Goal: Complete application form

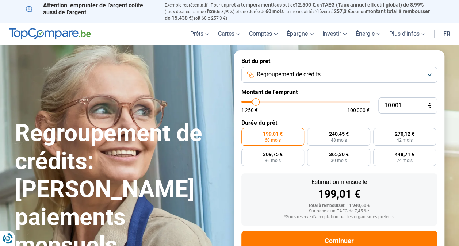
click at [325, 79] on button "Regroupement de crédits" at bounding box center [340, 75] width 196 height 16
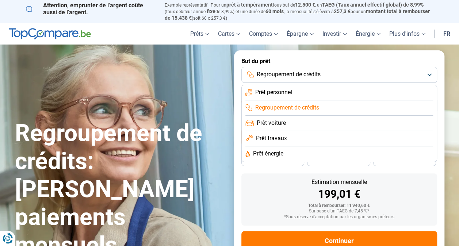
click at [299, 107] on span "Regroupement de crédits" at bounding box center [288, 108] width 64 height 8
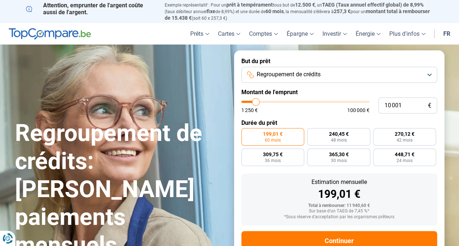
type input "9 750"
type input "9750"
type input "13 500"
type input "13500"
type input "15 250"
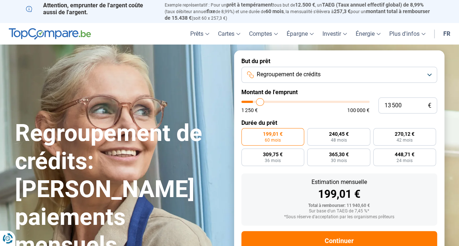
type input "15250"
type input "16 250"
type input "16250"
type input "18 250"
type input "18250"
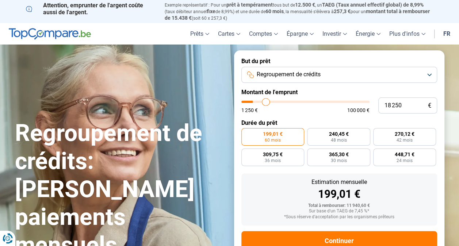
type input "18 500"
type input "18500"
type input "19 500"
type input "19500"
type input "19 750"
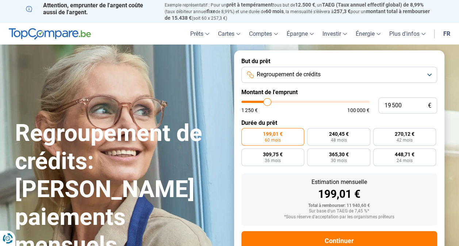
type input "19750"
type input "20 000"
type input "20000"
type input "20 250"
type input "20250"
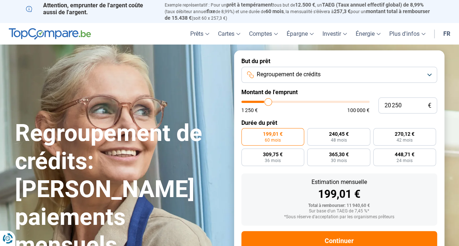
type input "20 750"
type input "20750"
type input "21 000"
type input "21000"
type input "21 250"
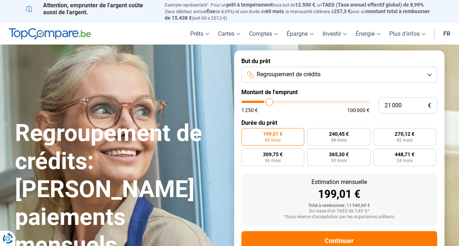
type input "21250"
type input "21 500"
type input "21500"
type input "21 750"
type input "21750"
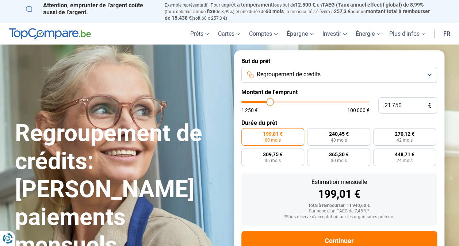
type input "22 000"
type input "22000"
type input "22 250"
type input "22250"
type input "22 750"
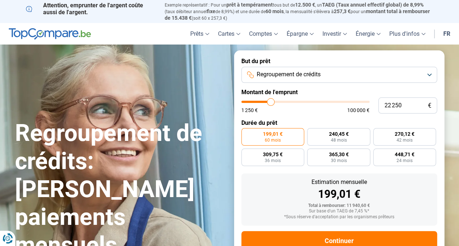
type input "22750"
type input "23 000"
type input "23000"
type input "23 250"
type input "23250"
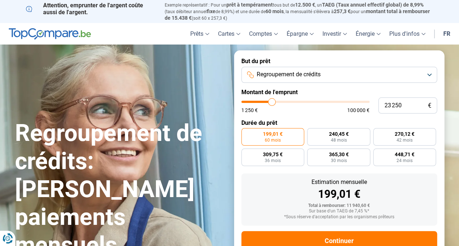
type input "23 500"
type input "23500"
type input "23 750"
type input "23750"
type input "24 000"
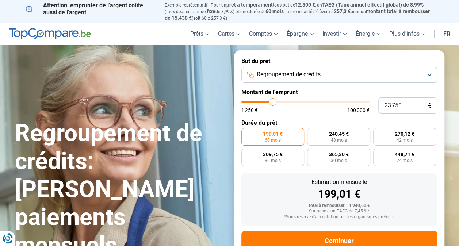
type input "24000"
type input "24 250"
type input "24250"
type input "24 500"
type input "24500"
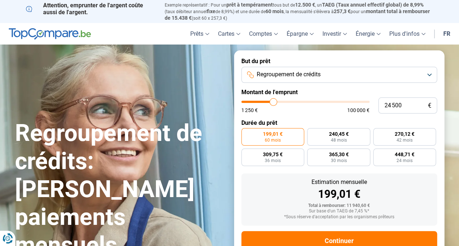
type input "24 750"
type input "24750"
type input "25 000"
type input "25000"
type input "25 250"
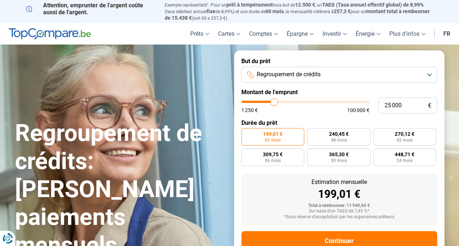
type input "25250"
type input "25 500"
type input "25500"
type input "26 000"
type input "26000"
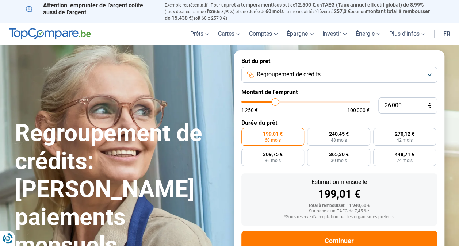
type input "26 250"
type input "26250"
type input "26 500"
type input "26500"
type input "26 750"
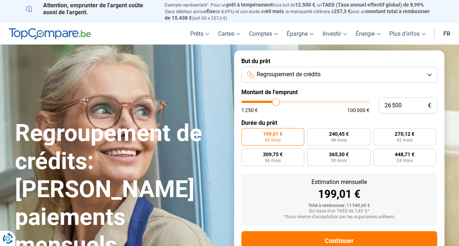
type input "26750"
type input "27 000"
type input "27000"
type input "27 250"
type input "27250"
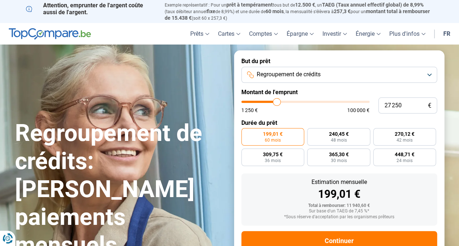
type input "27 500"
type input "27500"
type input "27 750"
type input "27750"
type input "27 500"
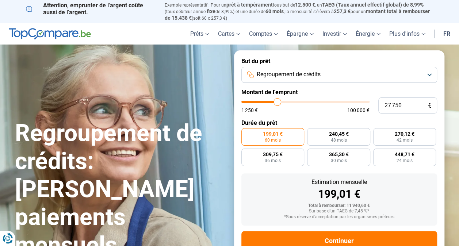
type input "27500"
type input "27 250"
type input "27250"
type input "26 250"
type input "26250"
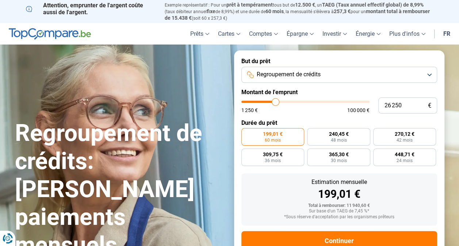
type input "24 500"
type input "24500"
type input "20 000"
type input "20000"
type input "17 750"
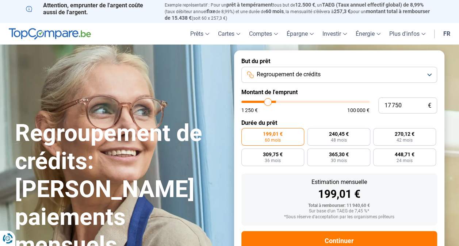
type input "17750"
type input "14 250"
type input "14250"
type input "12 250"
type input "12250"
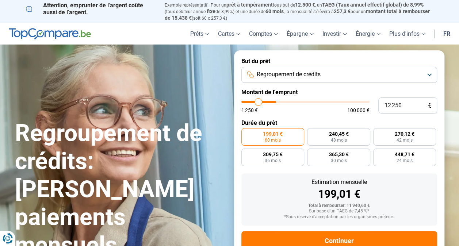
type input "10 250"
type input "10250"
type input "8 250"
type input "8250"
type input "7 250"
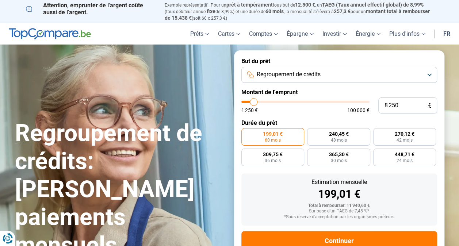
type input "7250"
type input "6 250"
type input "6250"
type input "6 000"
type input "6000"
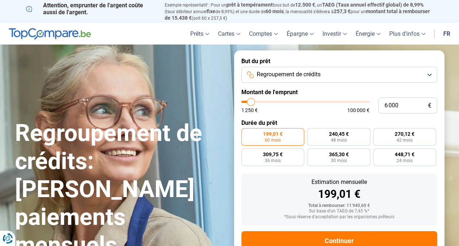
type input "5 750"
type input "5750"
type input "5 500"
type input "5500"
type input "5 250"
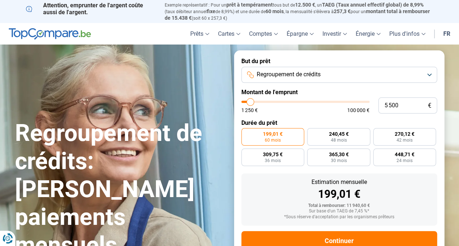
type input "5250"
type input "5 000"
type input "5000"
type input "4 750"
type input "4750"
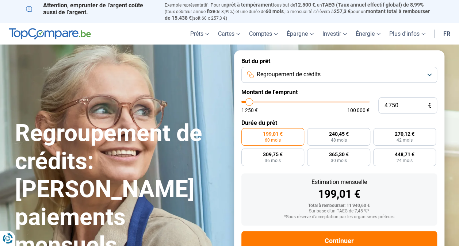
type input "4 500"
type input "4500"
type input "4 250"
type input "4250"
type input "4 000"
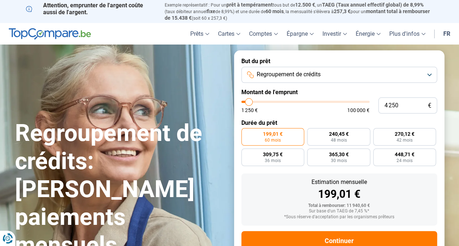
type input "4000"
type input "3 750"
type input "3750"
type input "3 250"
type input "3250"
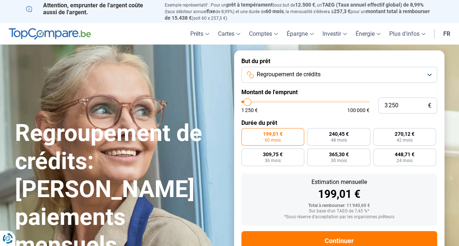
type input "3 000"
type input "3000"
type input "3 500"
type input "3500"
type input "3 750"
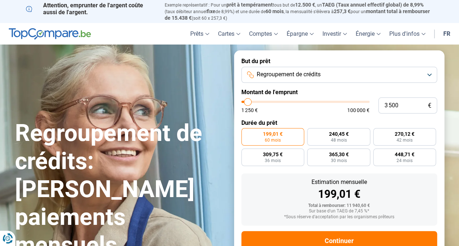
type input "3750"
type input "4 000"
type input "4000"
type input "4 250"
type input "4250"
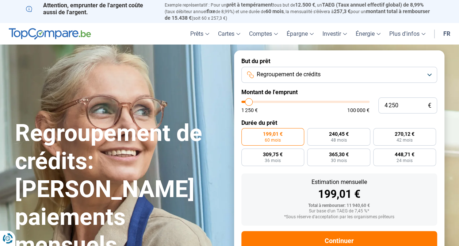
type input "4 500"
type input "4500"
type input "4 750"
type input "4750"
type input "5 000"
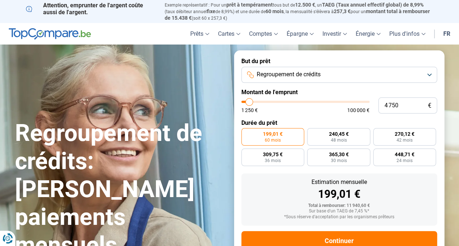
type input "5000"
type input "5 250"
type input "5250"
type input "5 500"
type input "5500"
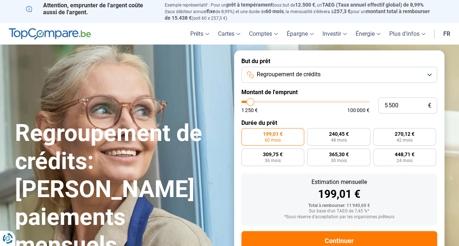
type input "5 750"
type input "5750"
type input "6 000"
type input "6000"
type input "6 250"
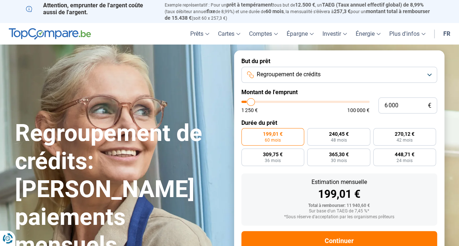
type input "6250"
type input "6 750"
type input "6750"
type input "6 500"
type input "6500"
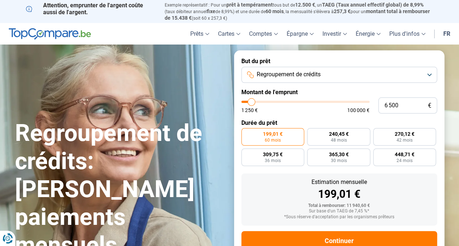
type input "6 250"
type input "6250"
type input "6 000"
type input "6000"
type input "5 750"
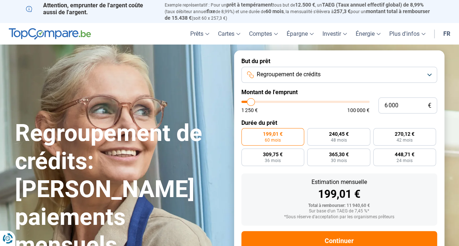
type input "5750"
type input "6 000"
type input "6000"
click at [251, 103] on input "range" at bounding box center [306, 102] width 128 height 2
radio input "true"
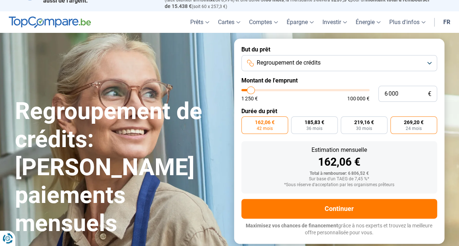
scroll to position [12, 0]
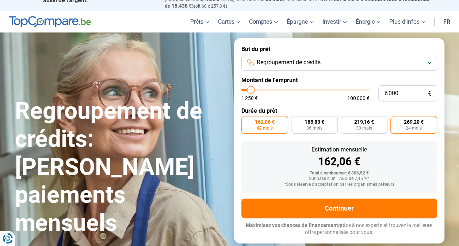
click at [415, 129] on span "24 mois" at bounding box center [414, 128] width 16 height 4
click at [396, 121] on input "269,20 € 24 mois" at bounding box center [393, 118] width 5 height 5
radio input "true"
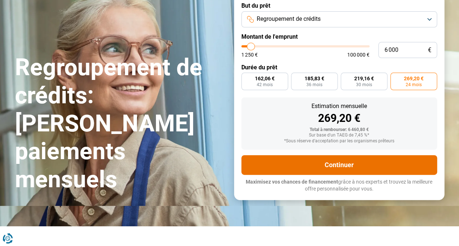
scroll to position [56, 0]
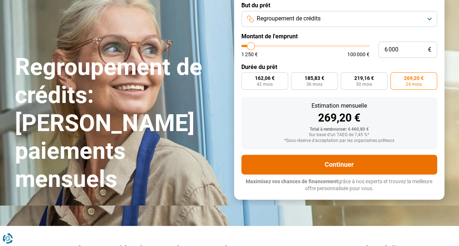
click at [313, 167] on button "Continuer" at bounding box center [340, 165] width 196 height 20
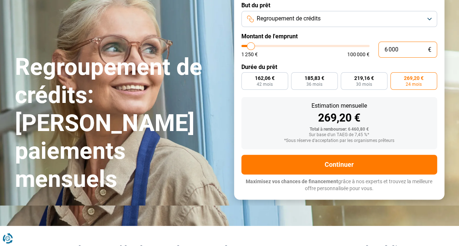
click at [409, 50] on input "6 000" at bounding box center [408, 50] width 59 height 16
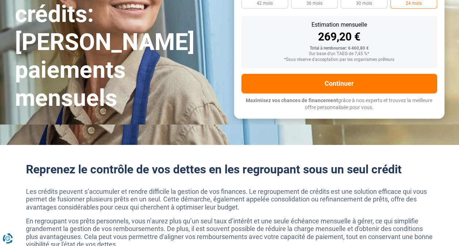
scroll to position [0, 0]
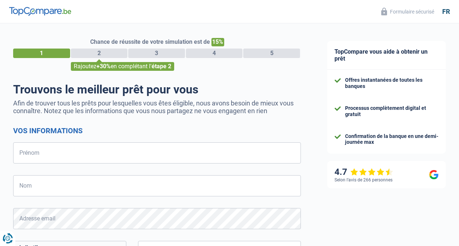
select select "32"
click at [72, 154] on input "Prénom" at bounding box center [157, 153] width 288 height 21
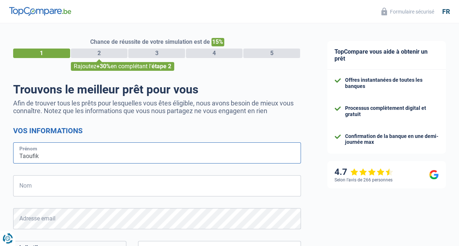
type input "Taoufik"
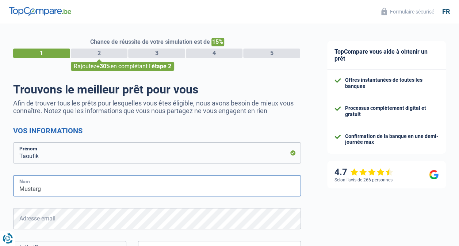
type input "Mustargy"
